Goal: Task Accomplishment & Management: Manage account settings

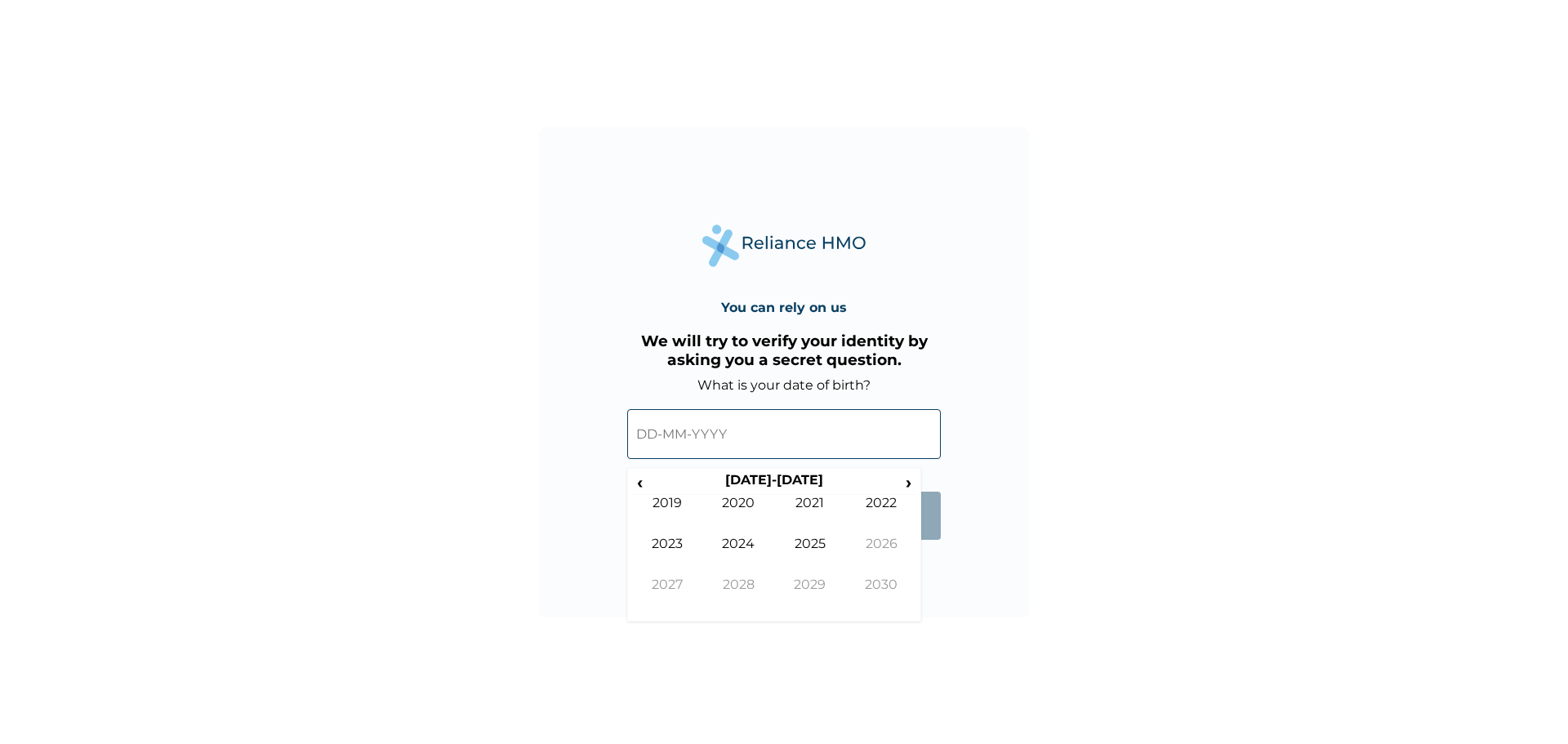
click at [654, 437] on input "text" at bounding box center [784, 434] width 314 height 50
click at [643, 483] on span "‹" at bounding box center [639, 483] width 17 height 21
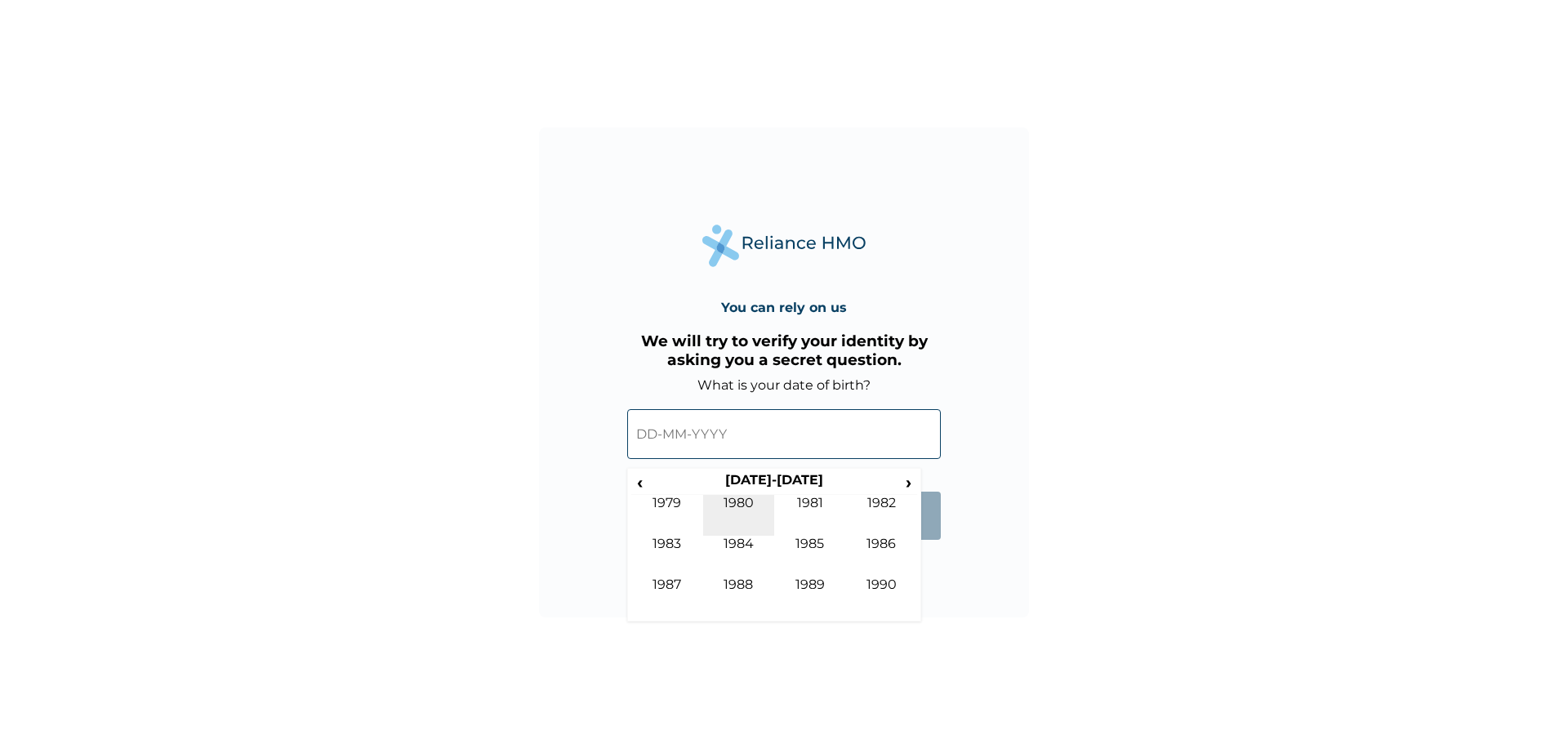
click at [743, 498] on td "1980" at bounding box center [739, 514] width 71 height 40
click at [749, 440] on input "text" at bounding box center [784, 434] width 314 height 50
click at [744, 583] on td "Oct" at bounding box center [739, 596] width 71 height 40
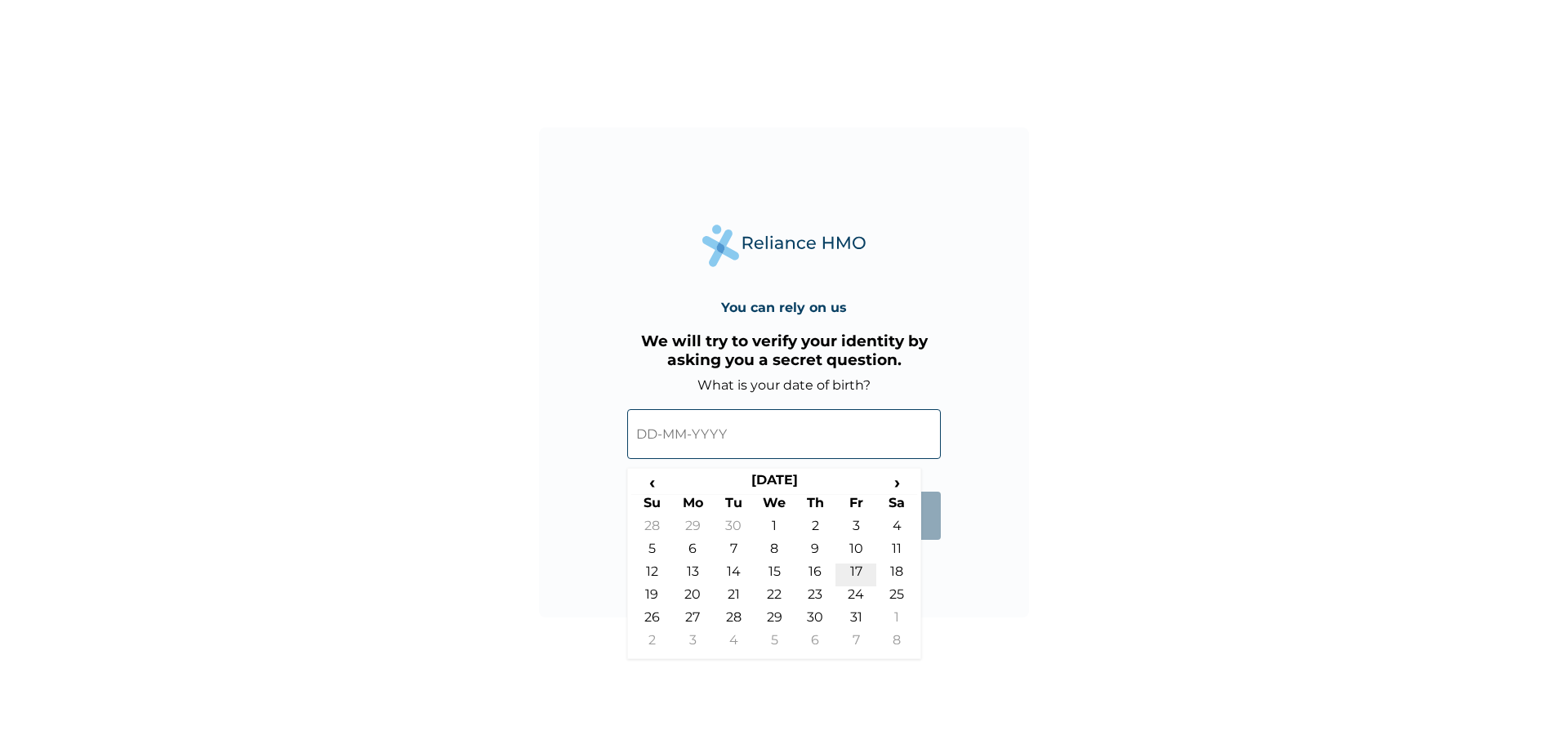
click at [856, 565] on td "17" at bounding box center [855, 575] width 40 height 23
type input "17-10-1980"
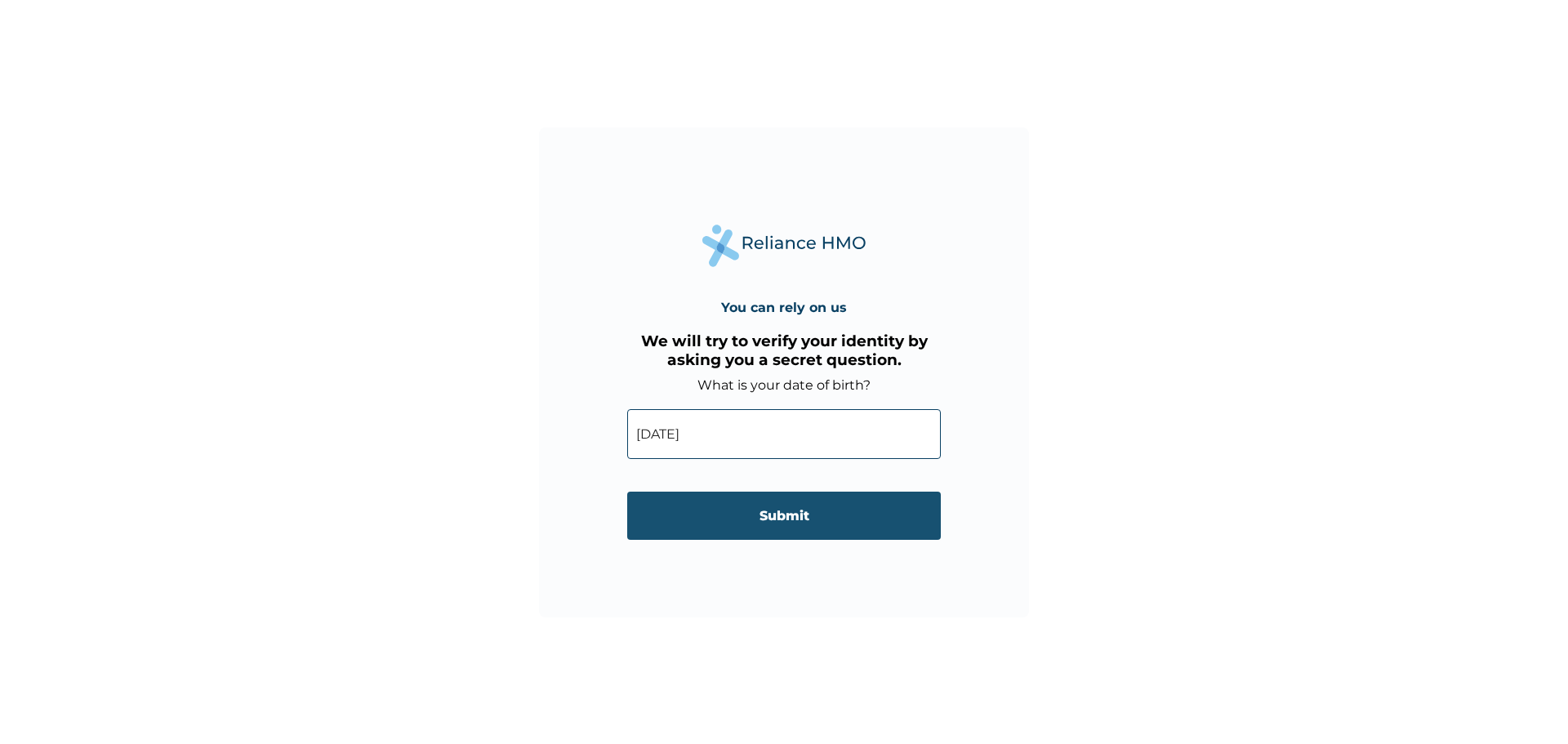
click at [775, 514] on input "Submit" at bounding box center [784, 515] width 314 height 48
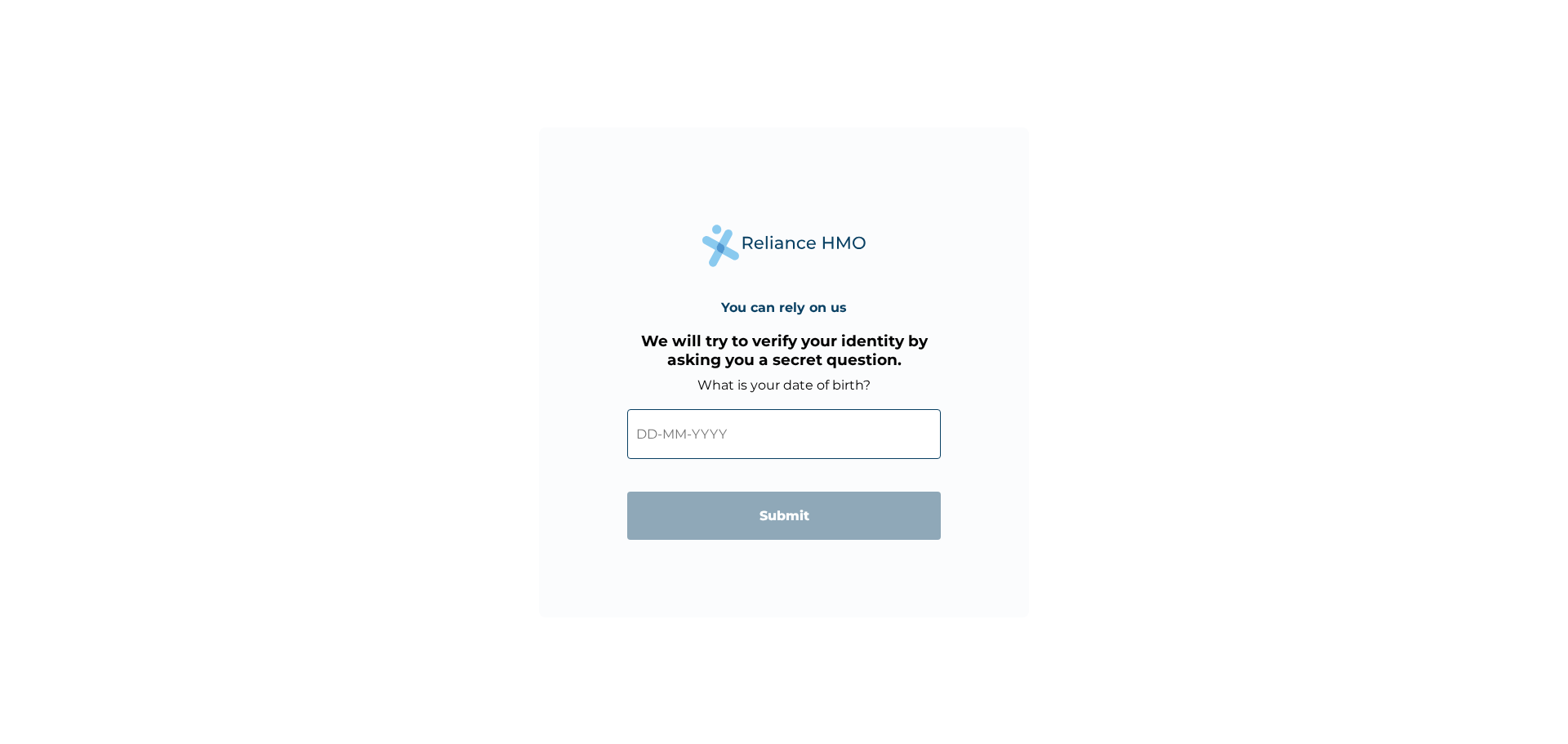
click at [687, 443] on input "text" at bounding box center [784, 434] width 314 height 50
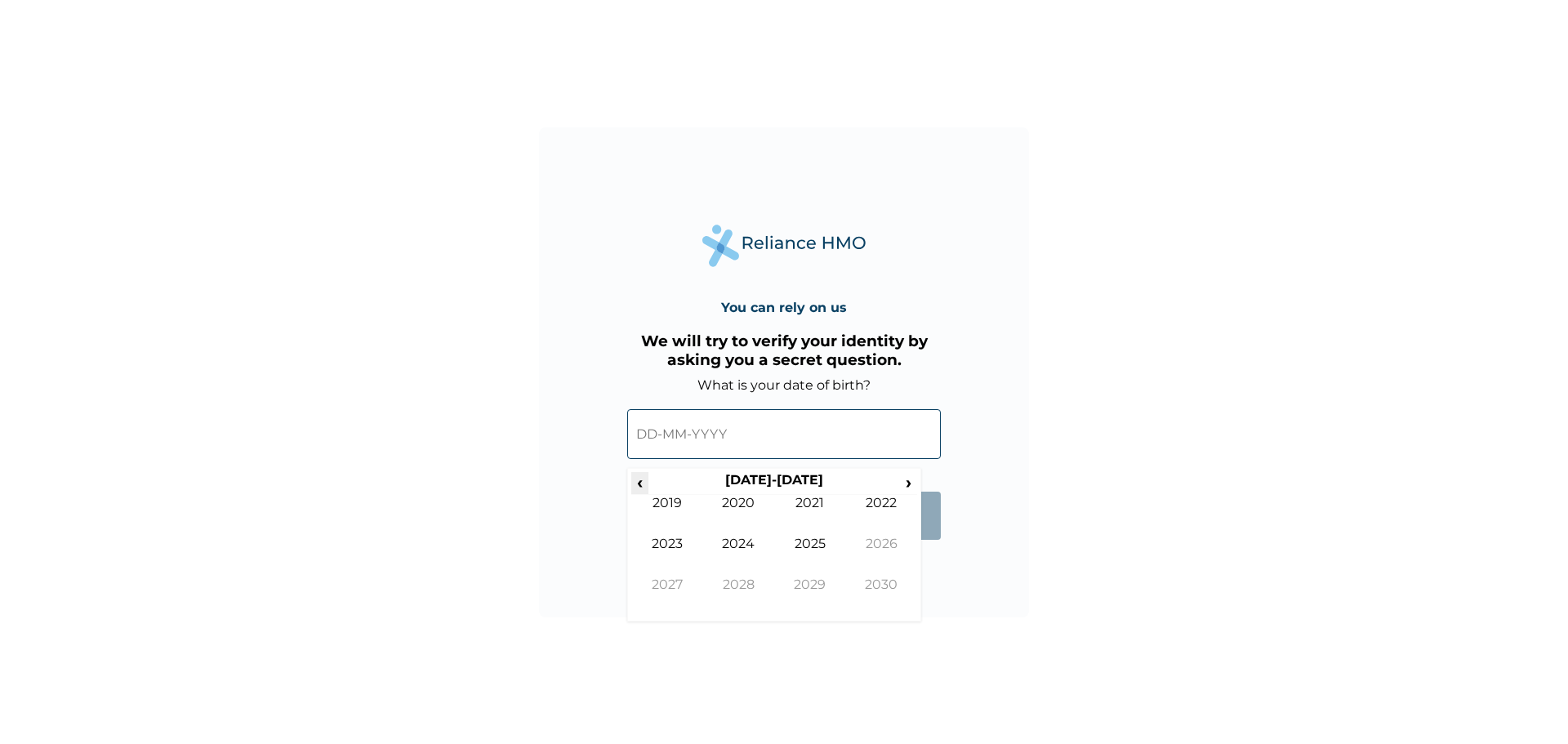
click at [644, 487] on span "‹" at bounding box center [639, 483] width 17 height 21
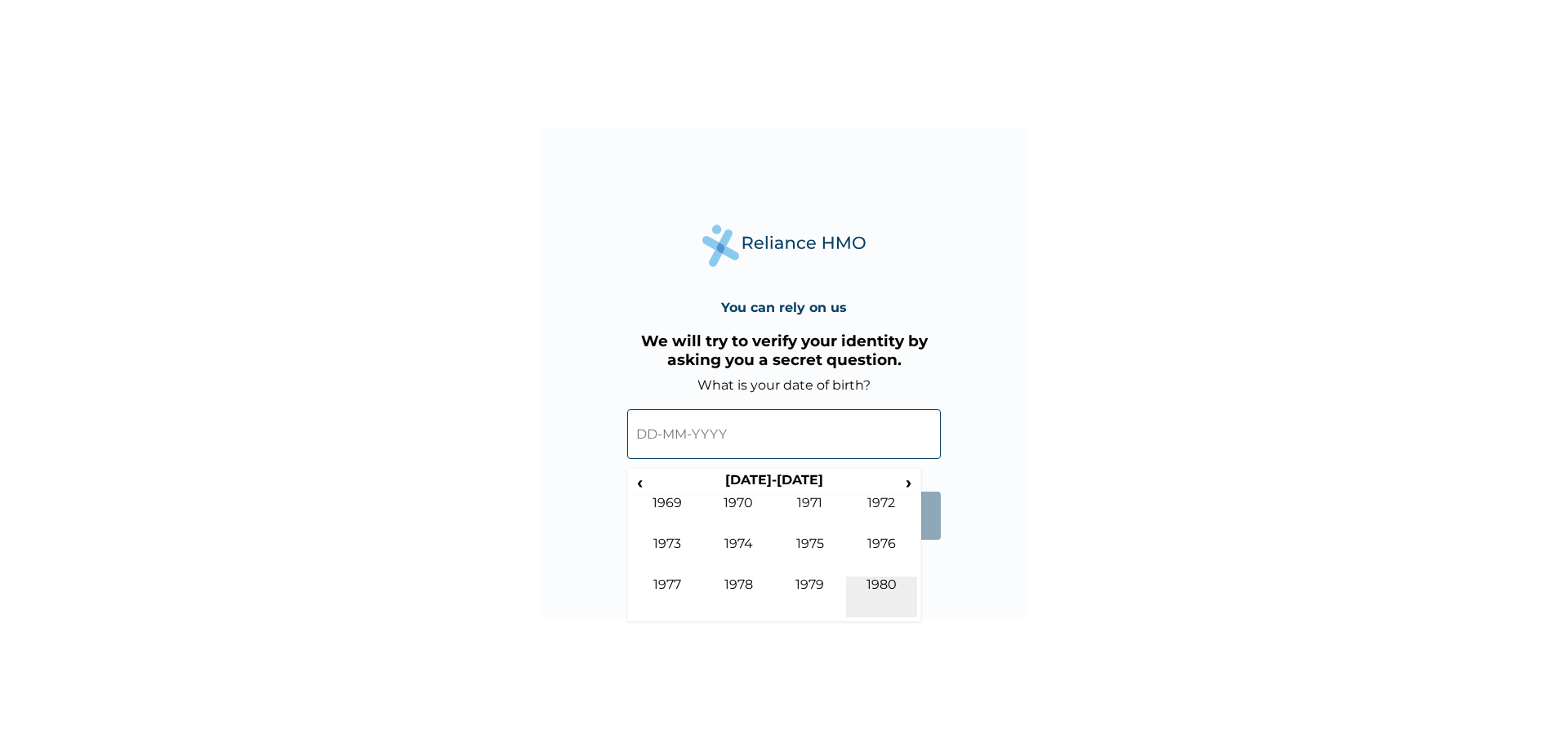
click at [874, 581] on td "1980" at bounding box center [882, 596] width 71 height 40
click at [755, 590] on td "Oct" at bounding box center [739, 596] width 71 height 40
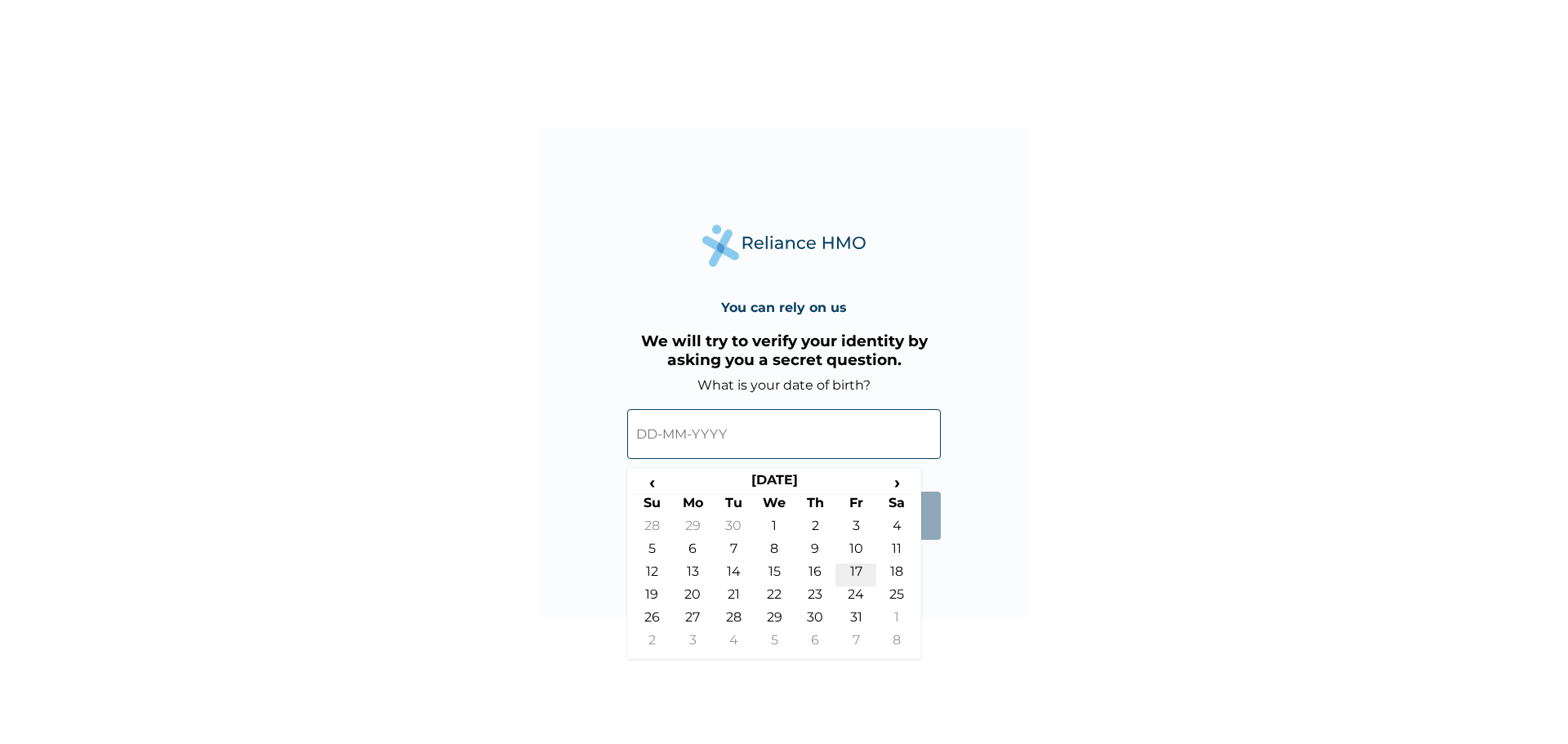
click at [861, 566] on td "17" at bounding box center [855, 575] width 40 height 23
type input "[DATE]"
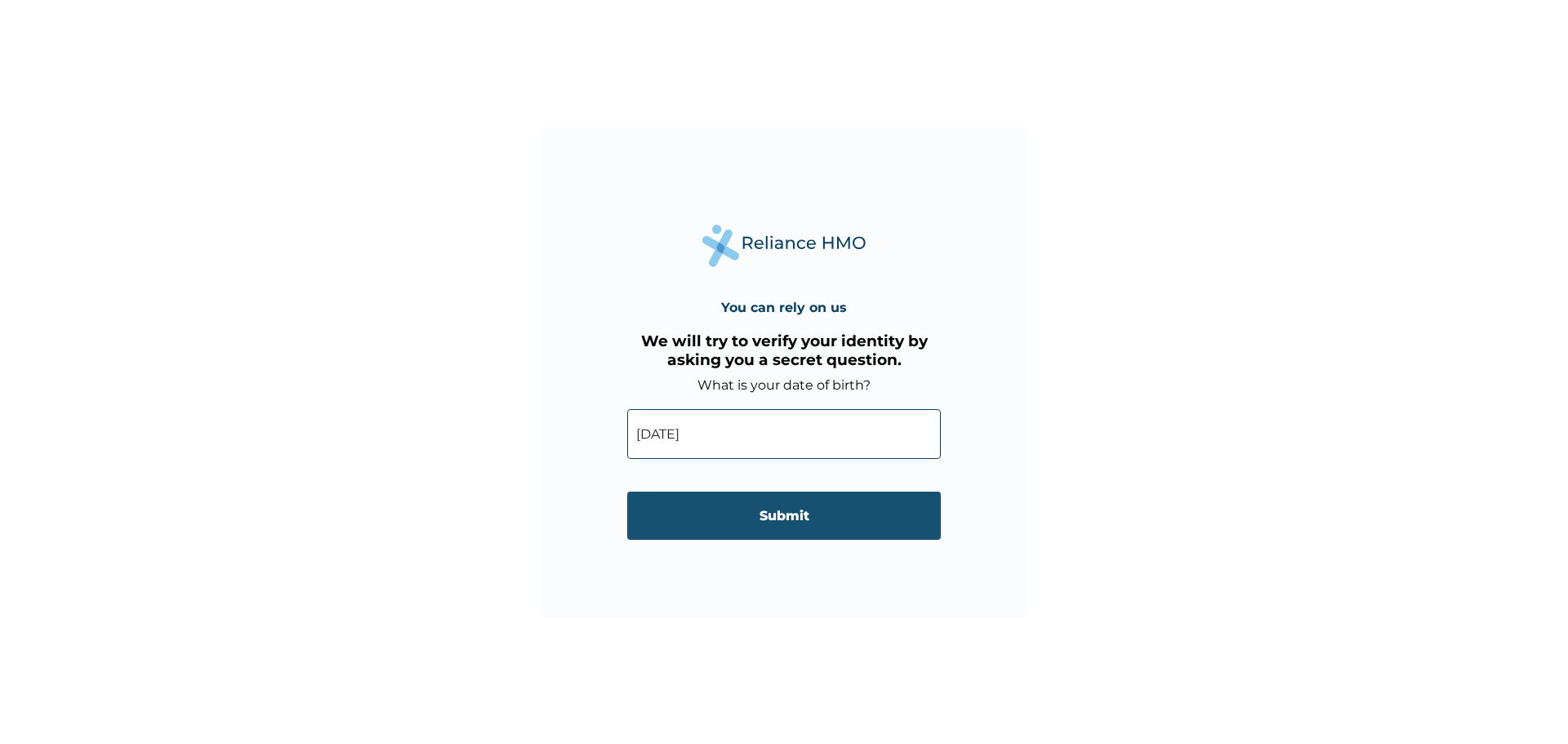
click at [808, 523] on input "Submit" at bounding box center [784, 515] width 314 height 48
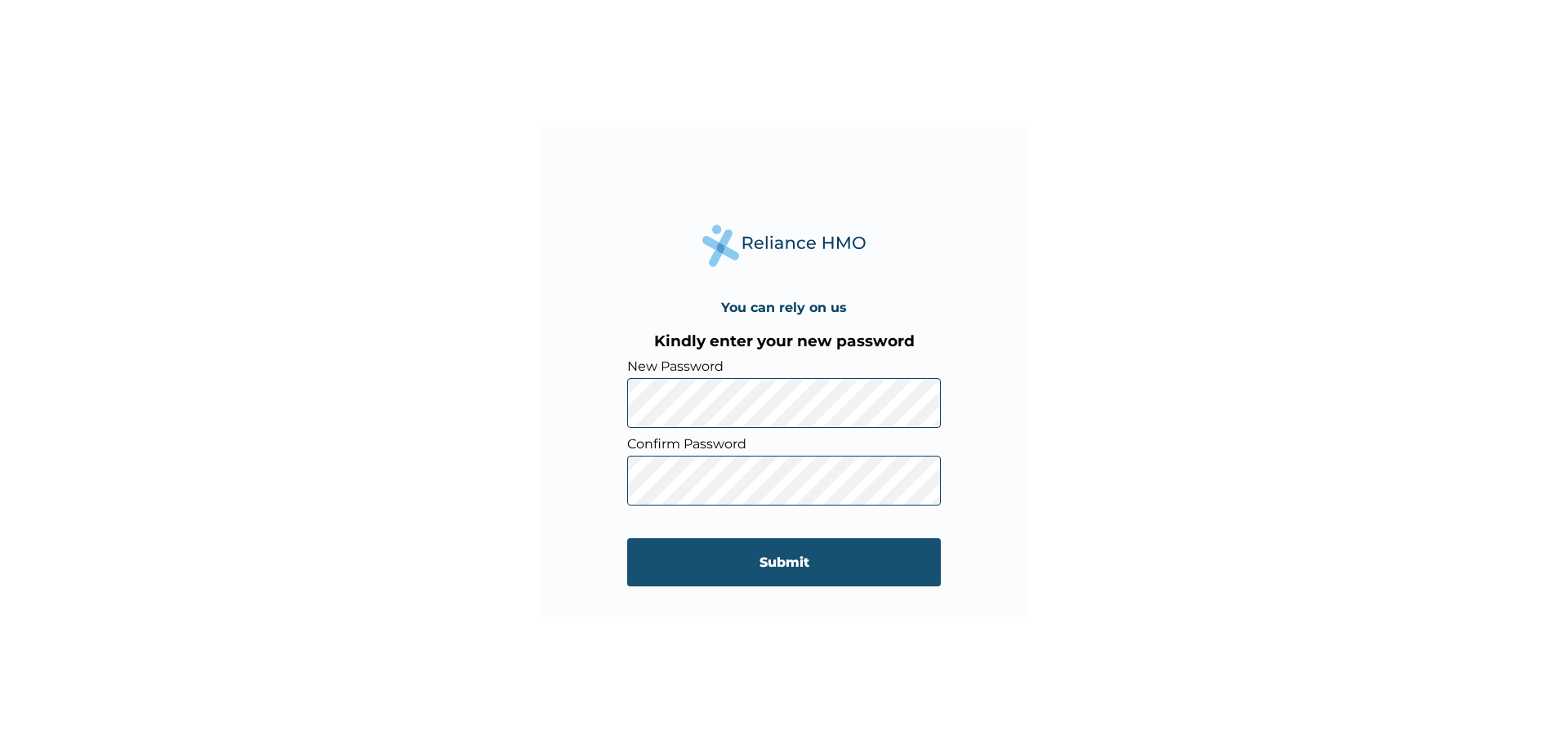
click at [931, 570] on input "Submit" at bounding box center [784, 562] width 314 height 48
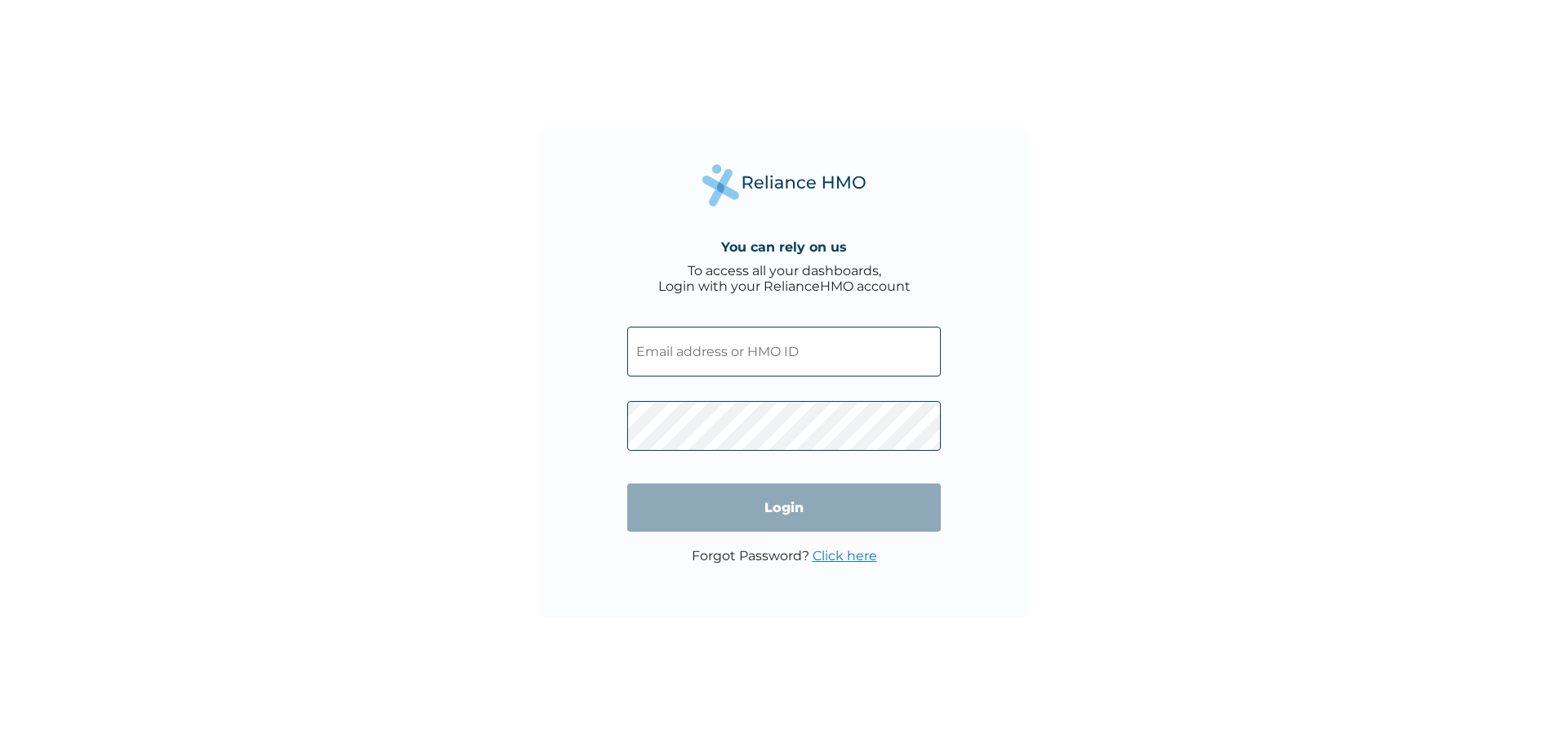
type input "LFL/10034/A"
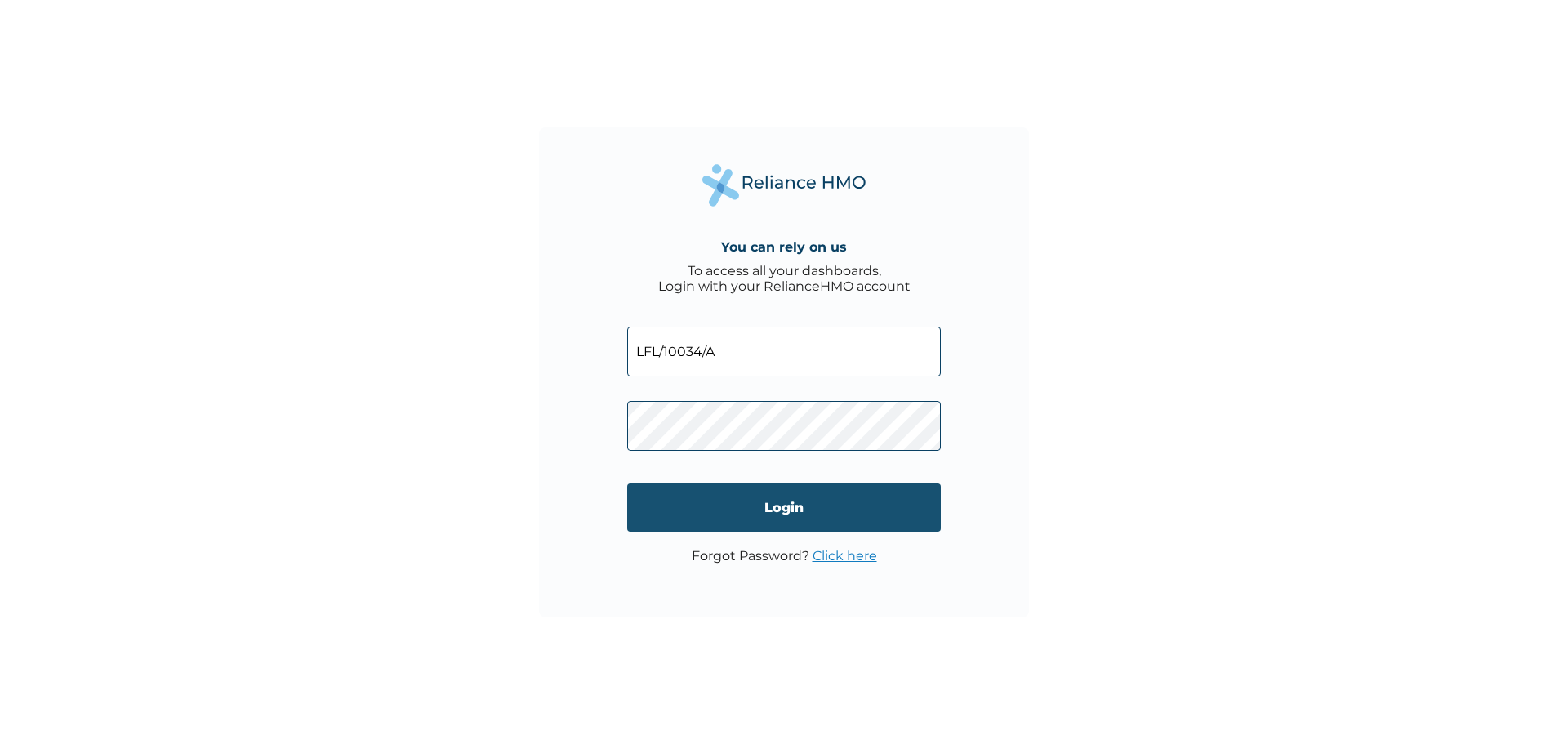
click at [768, 507] on input "Login" at bounding box center [784, 507] width 314 height 48
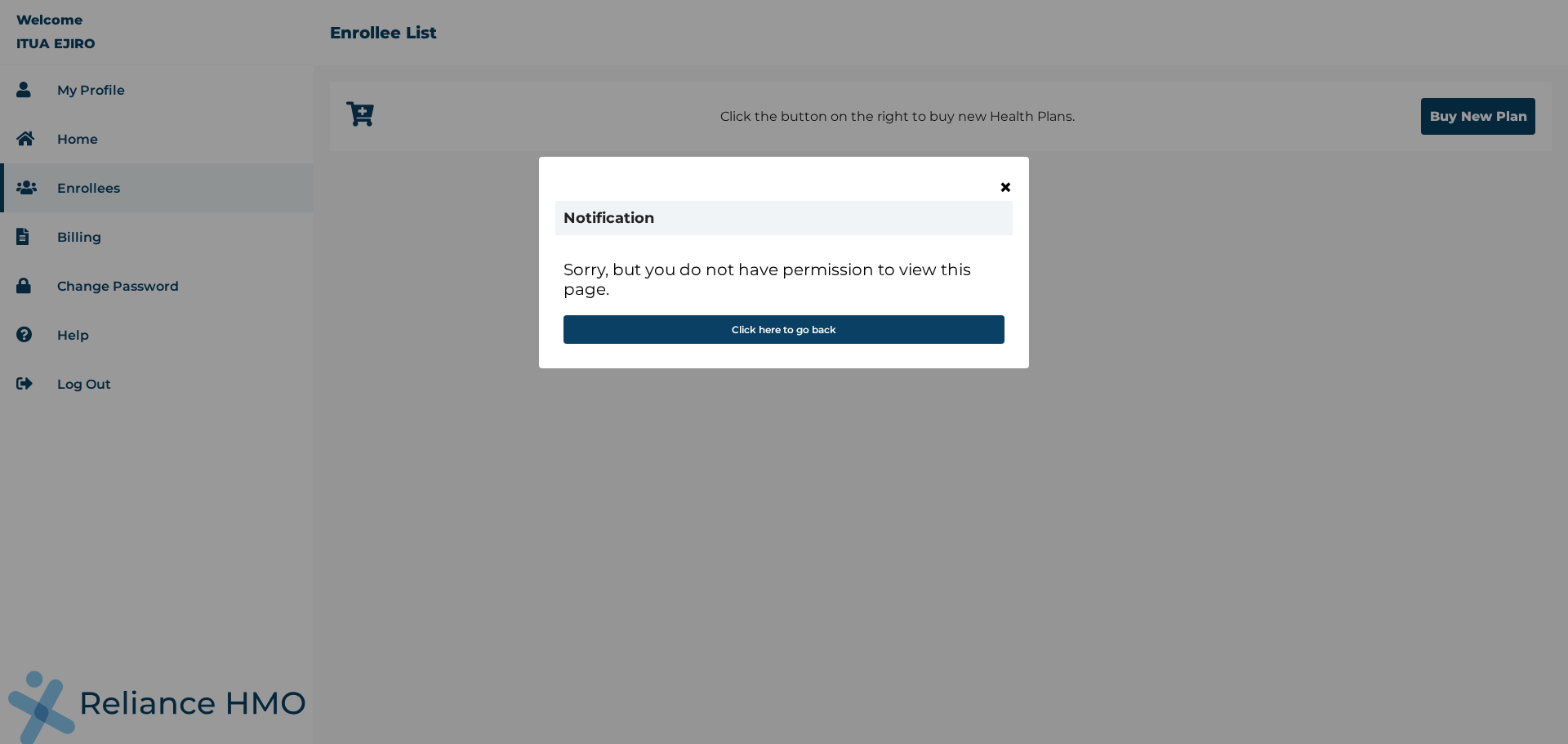
click at [1005, 190] on span "×" at bounding box center [1005, 187] width 14 height 28
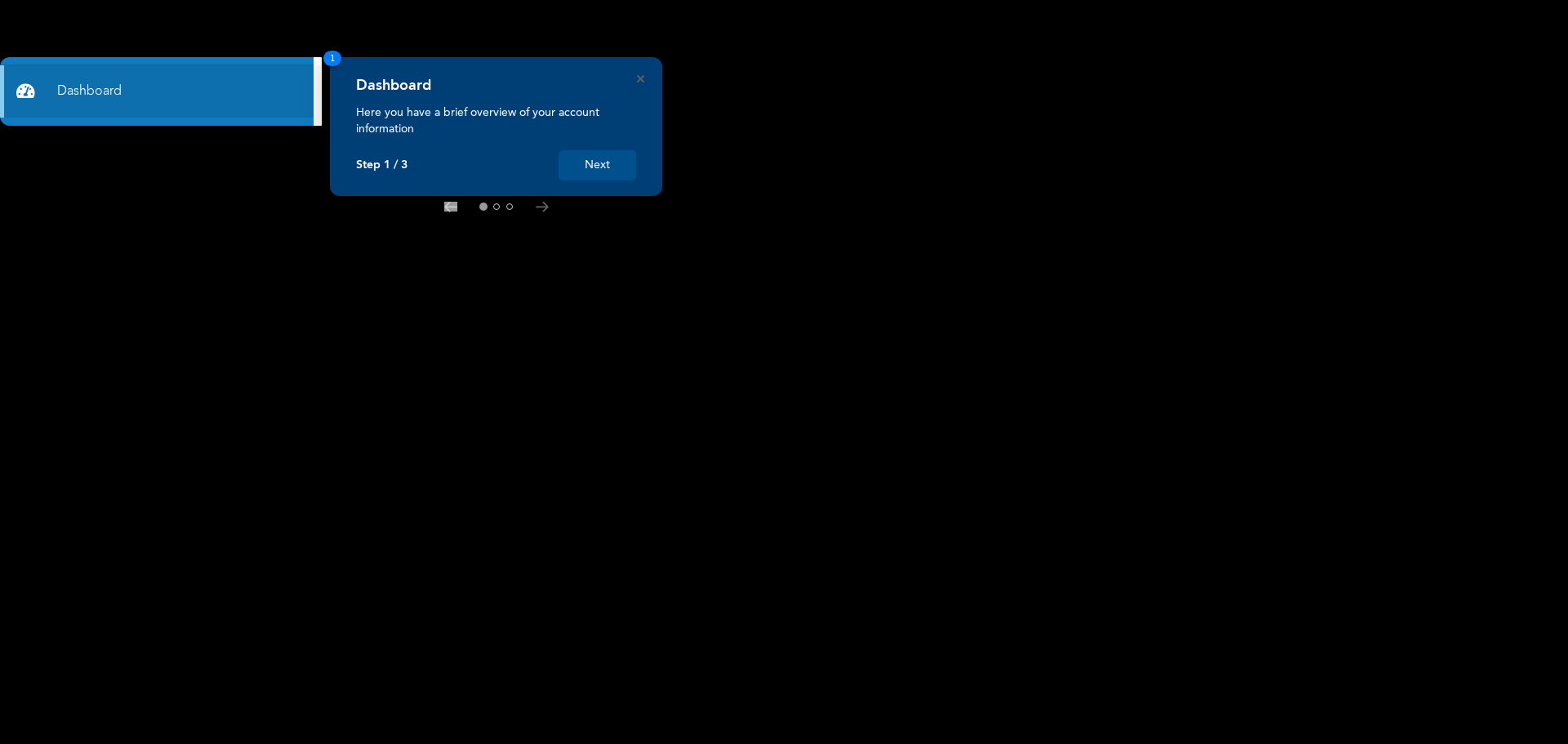
click at [596, 164] on button "Next" at bounding box center [597, 166] width 78 height 30
